Goal: Information Seeking & Learning: Check status

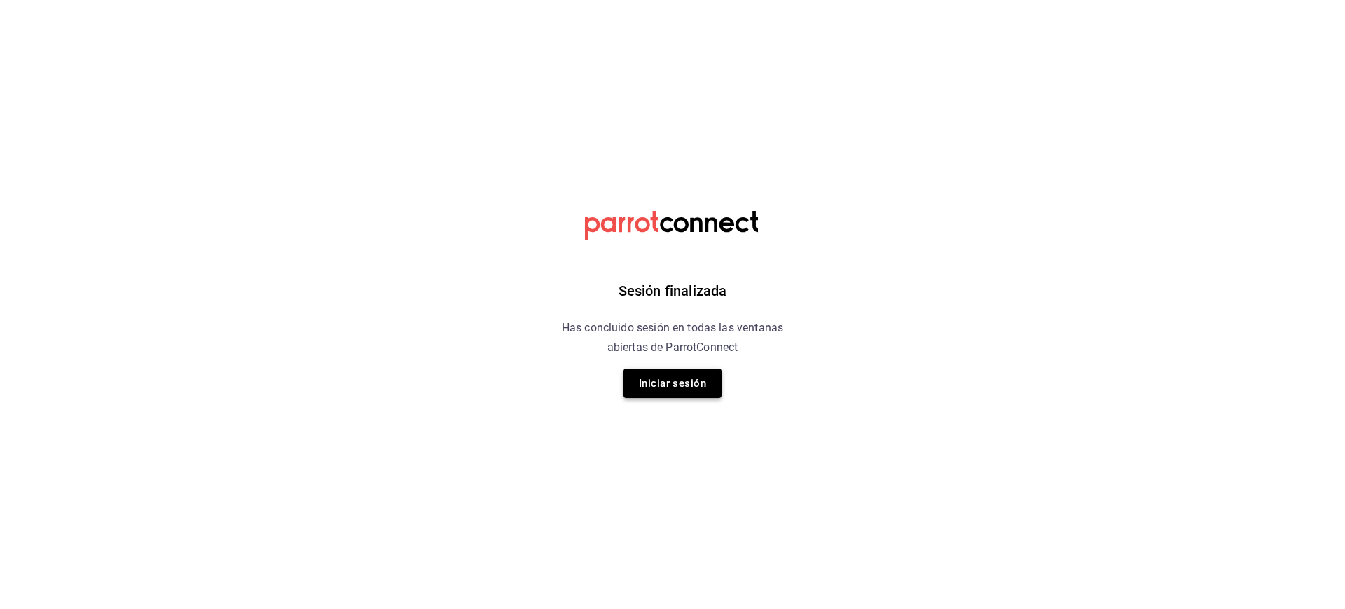
click at [677, 380] on button "Iniciar sesión" at bounding box center [673, 383] width 98 height 29
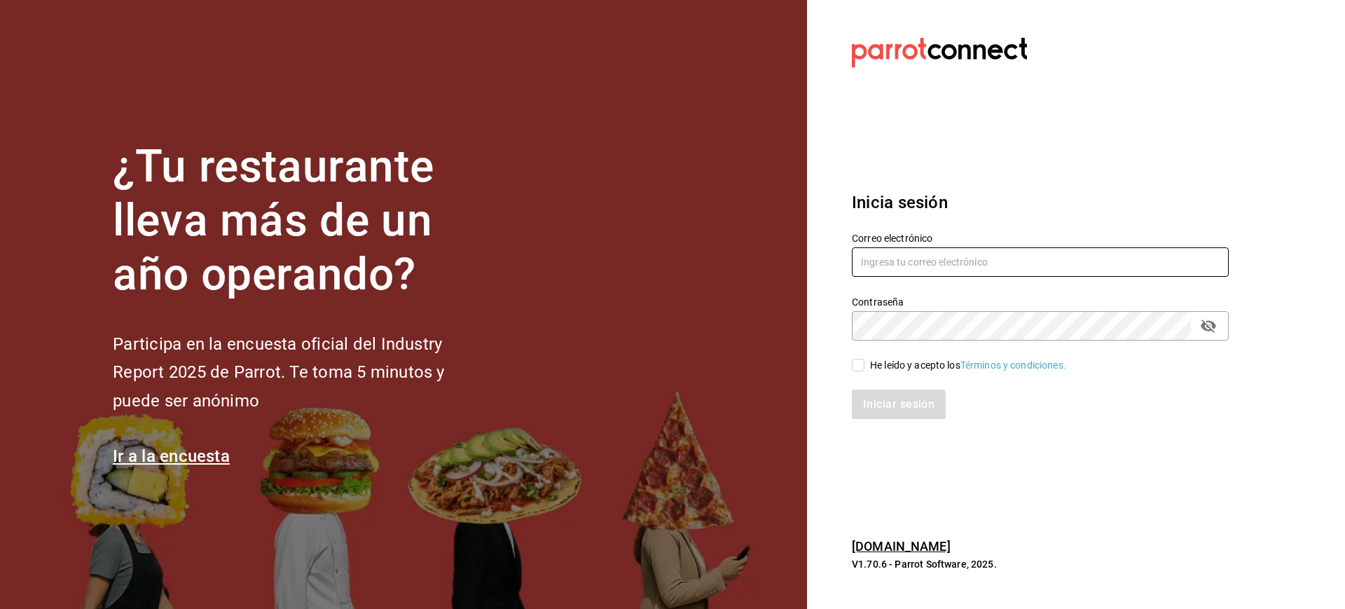
click at [922, 272] on input "text" at bounding box center [1040, 261] width 377 height 29
type input "mcalderon@suo.mx"
click at [856, 369] on input "He leído y acepto los Términos y condiciones." at bounding box center [858, 365] width 13 height 13
checkbox input "true"
click at [880, 407] on button "Iniciar sesión" at bounding box center [899, 404] width 95 height 29
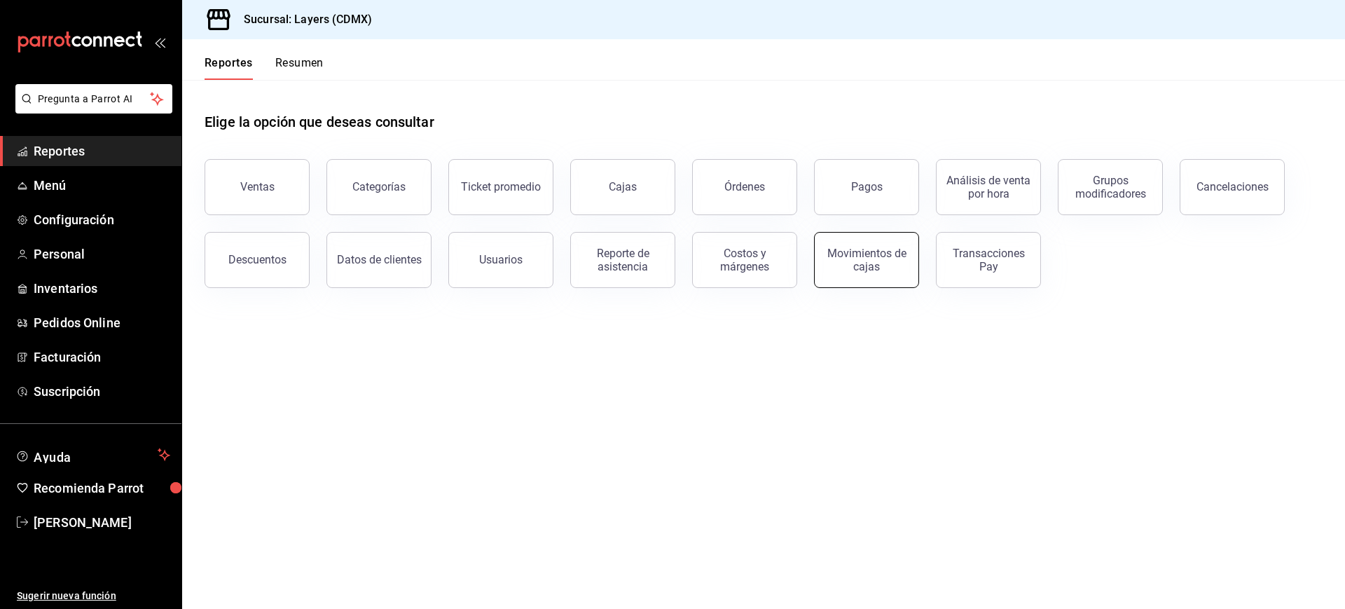
click at [870, 269] on div "Movimientos de cajas" at bounding box center [866, 260] width 87 height 27
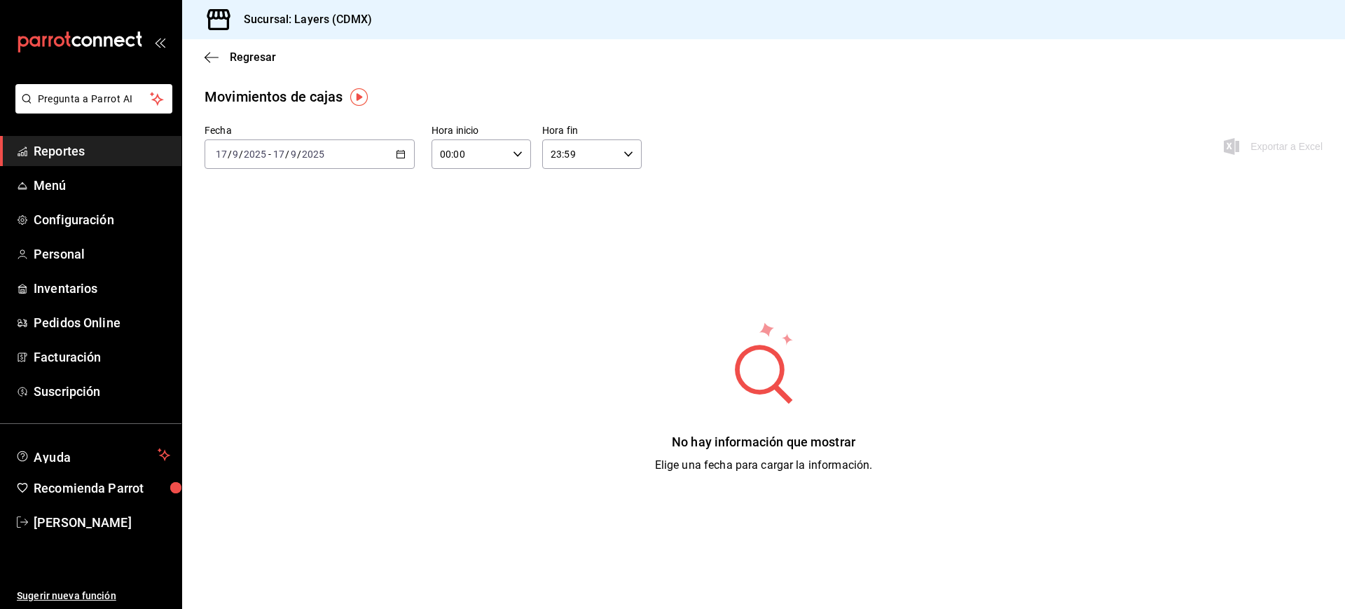
click at [406, 154] on div "[DATE] [DATE] - [DATE] [DATE]" at bounding box center [310, 153] width 210 height 29
click at [279, 322] on span "Año actual" at bounding box center [271, 322] width 109 height 15
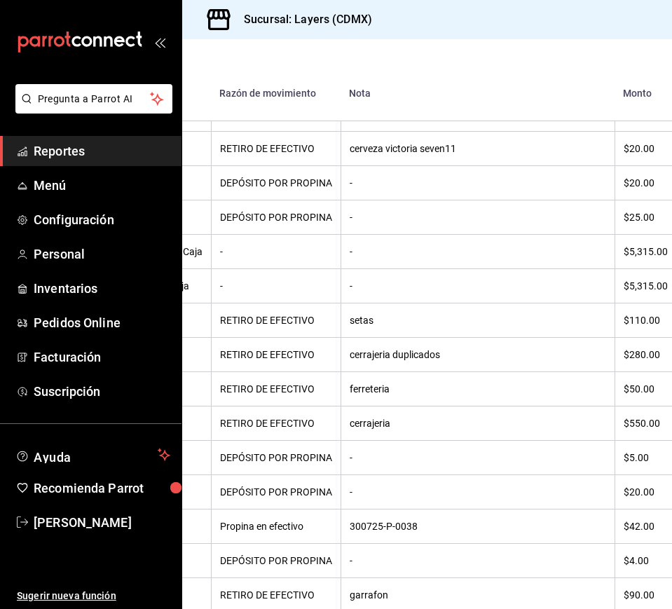
scroll to position [5663, 355]
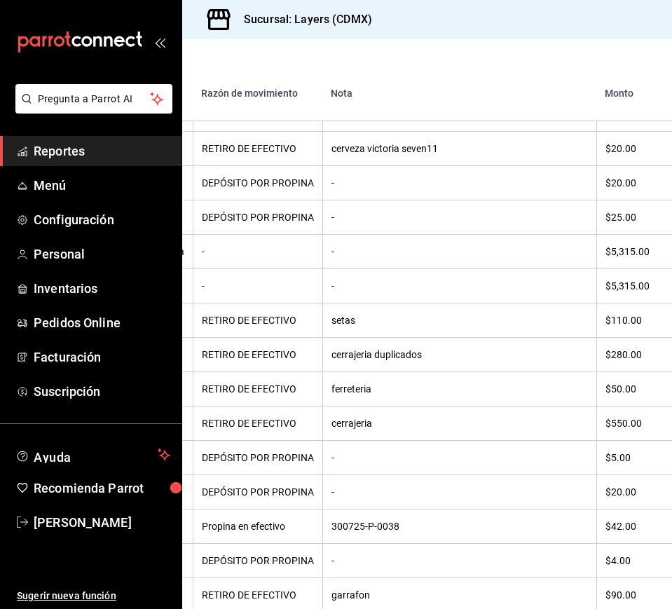
click at [601, 303] on th "$5,315.00" at bounding box center [636, 286] width 81 height 34
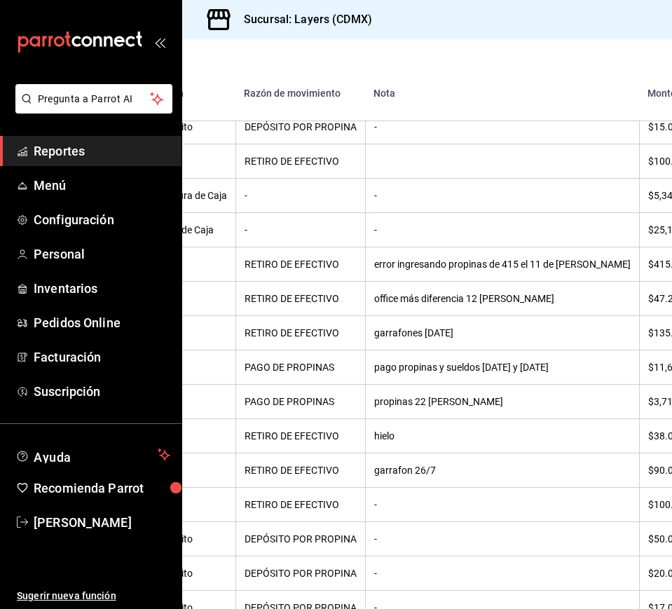
scroll to position [6309, 312]
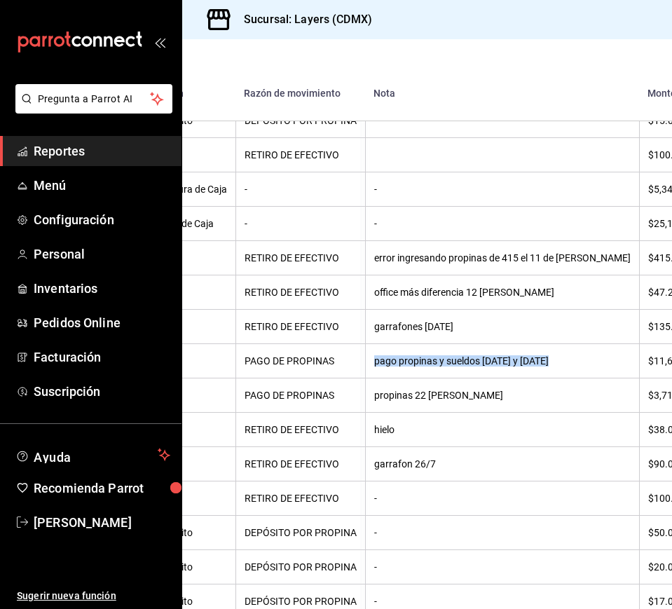
drag, startPoint x: 409, startPoint y: 493, endPoint x: 581, endPoint y: 503, distance: 172.7
click at [581, 378] on th "pago propinas y sueldos [DATE] y [DATE]" at bounding box center [502, 361] width 274 height 34
drag, startPoint x: 582, startPoint y: 494, endPoint x: 409, endPoint y: 498, distance: 172.4
click at [409, 378] on th "pago propinas y sueldos [DATE] y [DATE]" at bounding box center [502, 361] width 274 height 34
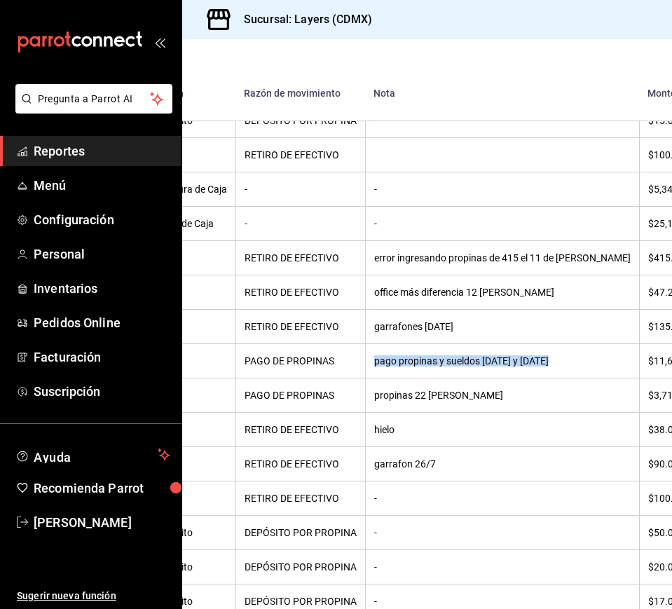
click at [409, 378] on th "pago propinas y sueldos [DATE] y [DATE]" at bounding box center [502, 361] width 274 height 34
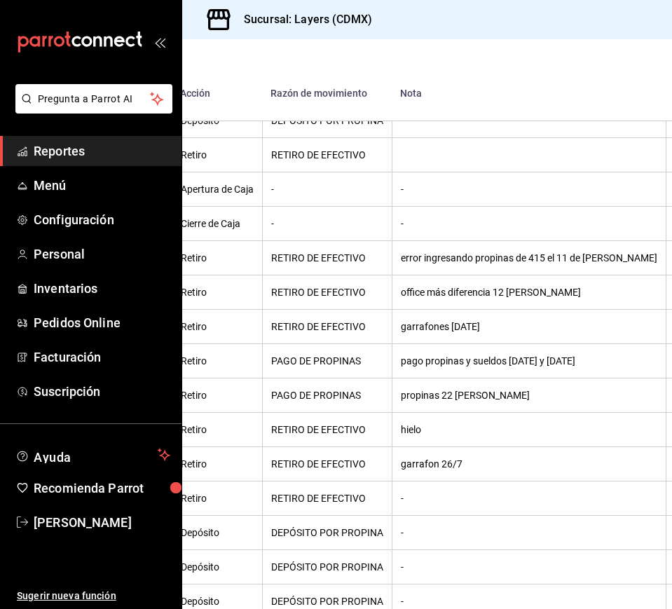
scroll to position [6309, 287]
drag, startPoint x: 544, startPoint y: 497, endPoint x: 586, endPoint y: 490, distance: 42.6
click at [586, 366] on div "pago propinas y sueldos [DATE] y [DATE]" at bounding box center [527, 360] width 256 height 11
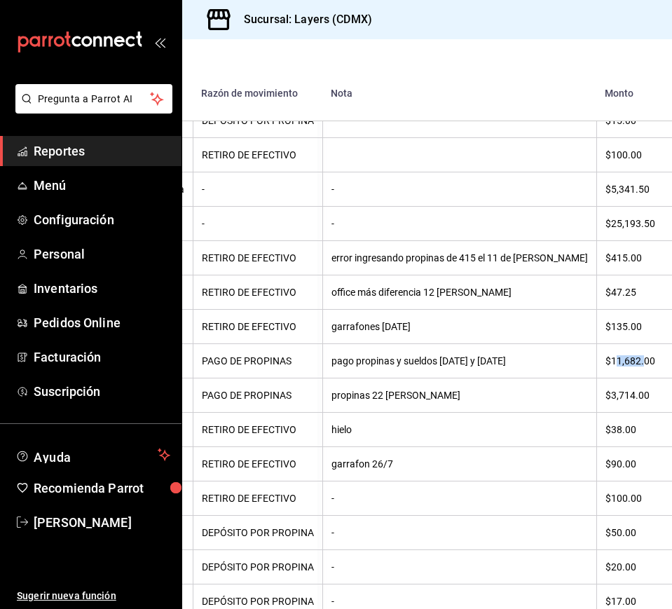
drag, startPoint x: 601, startPoint y: 487, endPoint x: 625, endPoint y: 488, distance: 23.8
click at [625, 366] on div "$11,682.00" at bounding box center [630, 360] width 50 height 11
drag, startPoint x: 640, startPoint y: 493, endPoint x: 587, endPoint y: 488, distance: 53.5
click at [596, 378] on th "$11,682.00" at bounding box center [636, 361] width 81 height 34
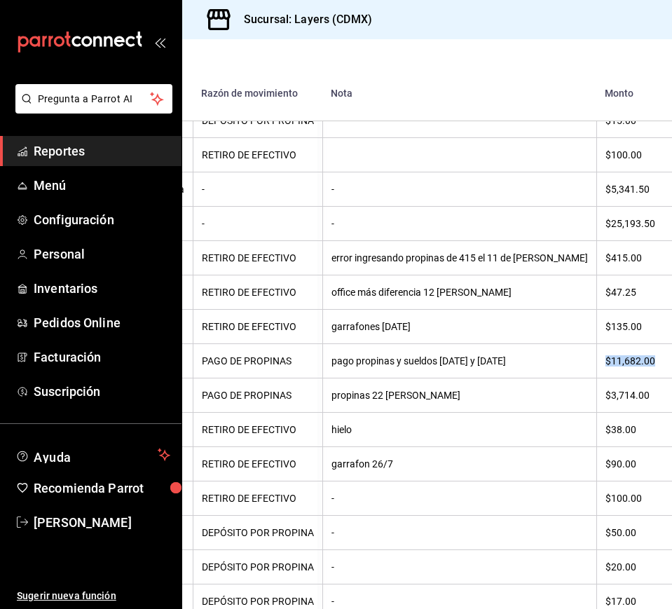
click at [596, 378] on th "$11,682.00" at bounding box center [636, 361] width 81 height 34
drag, startPoint x: 617, startPoint y: 452, endPoint x: 605, endPoint y: 452, distance: 11.9
click at [605, 332] on div "$135.00" at bounding box center [630, 326] width 50 height 11
click at [610, 413] on th "$3,714.00" at bounding box center [636, 395] width 81 height 34
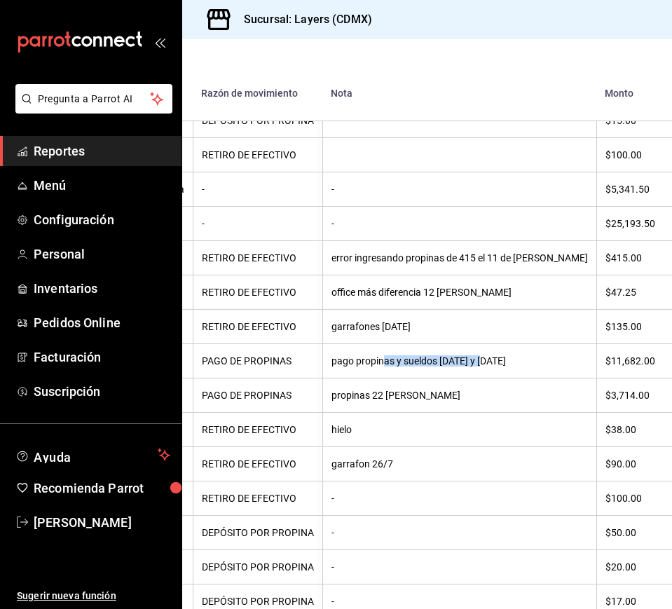
drag, startPoint x: 421, startPoint y: 492, endPoint x: 515, endPoint y: 499, distance: 94.2
click at [515, 378] on th "pago propinas y sueldos [DATE] y [DATE]" at bounding box center [459, 361] width 274 height 34
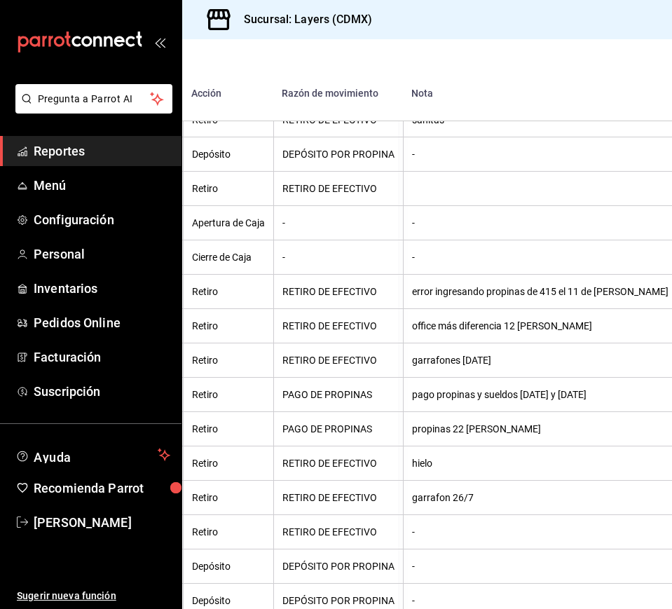
scroll to position [6274, 355]
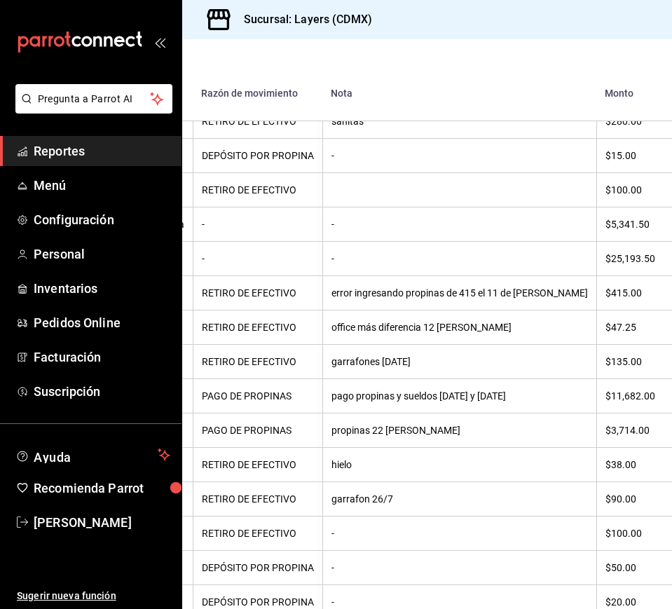
click at [498, 276] on th "-" at bounding box center [459, 259] width 274 height 34
click at [378, 207] on th at bounding box center [459, 190] width 274 height 34
